Goal: Navigation & Orientation: Find specific page/section

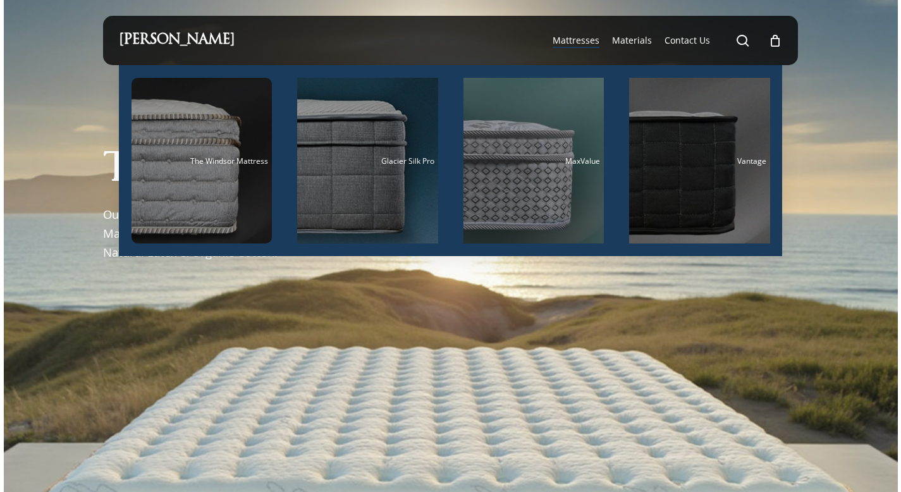
click at [581, 44] on span "Mattresses" at bounding box center [576, 40] width 47 height 12
click at [583, 46] on span "Mattresses" at bounding box center [576, 40] width 47 height 12
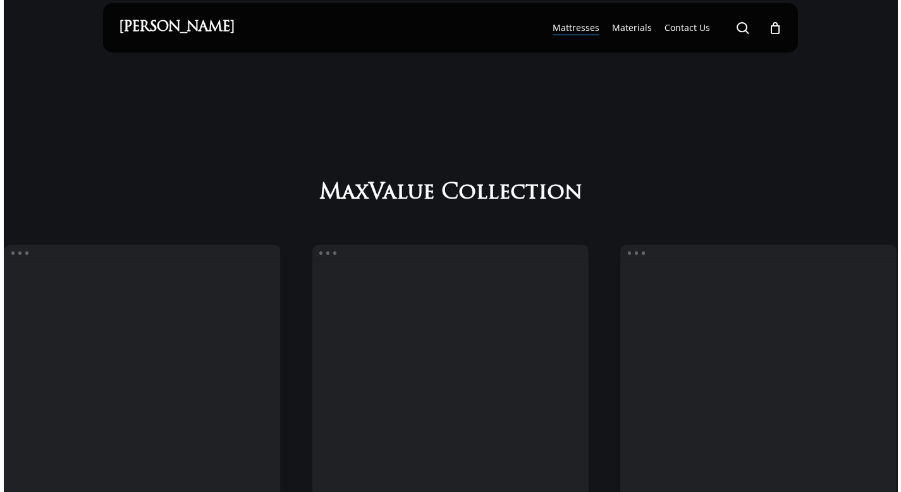
scroll to position [16, 0]
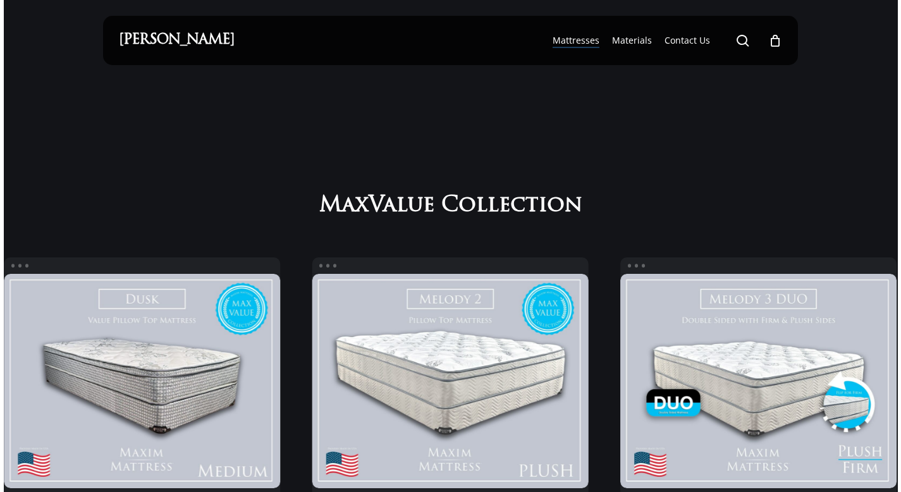
click at [748, 49] on li "search" at bounding box center [742, 40] width 15 height 49
click at [748, 37] on span "Main Menu" at bounding box center [743, 40] width 13 height 13
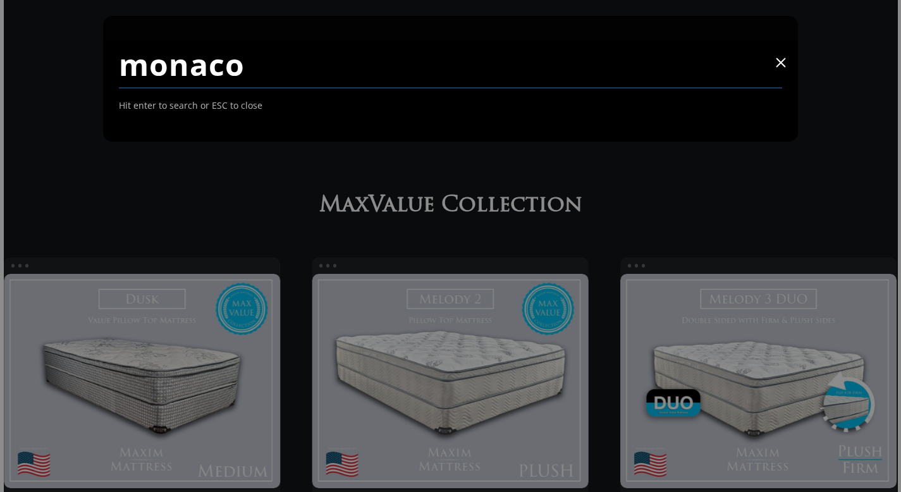
type input "monaco"
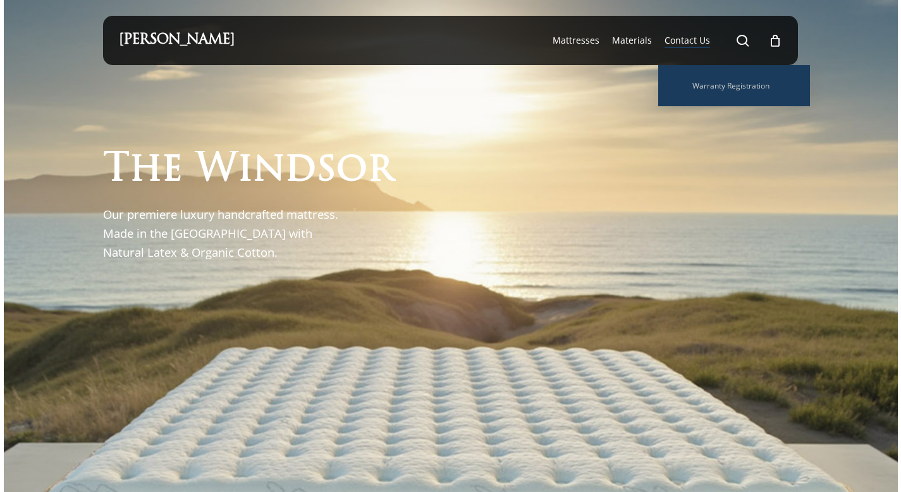
click at [697, 40] on span "Contact Us" at bounding box center [688, 40] width 46 height 12
